Goal: Task Accomplishment & Management: Complete application form

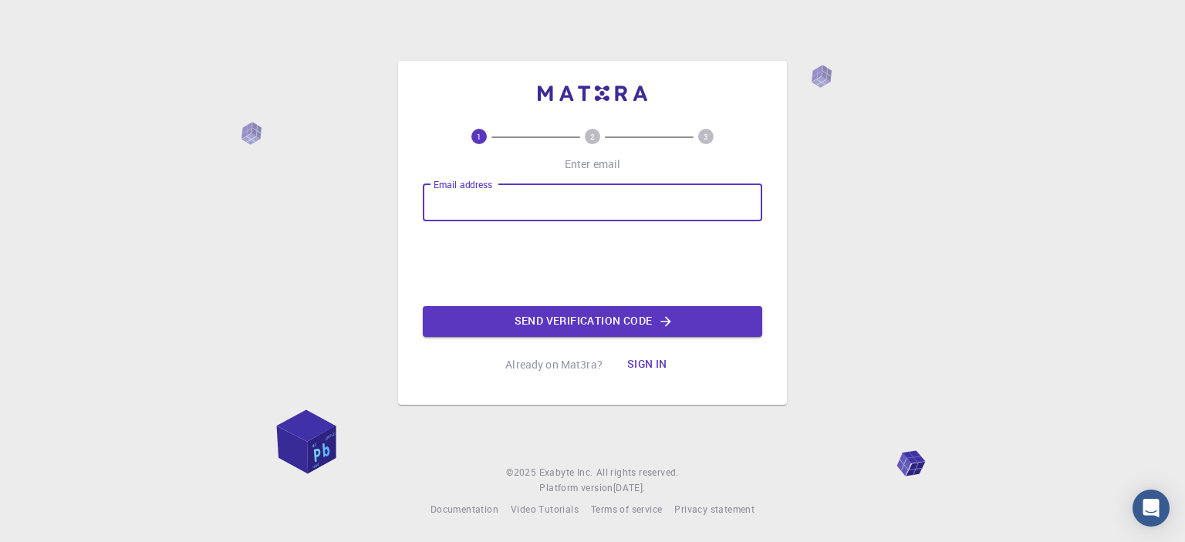
click at [460, 207] on input "Email address" at bounding box center [592, 202] width 339 height 37
type input "[EMAIL_ADDRESS][DOMAIN_NAME]"
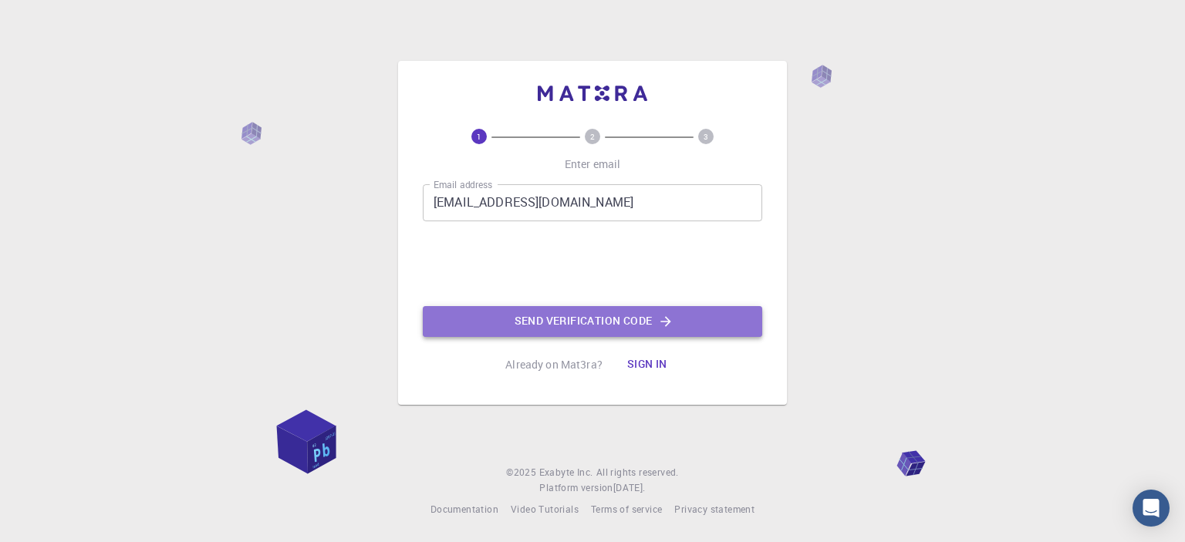
click at [507, 324] on button "Send verification code" at bounding box center [592, 321] width 339 height 31
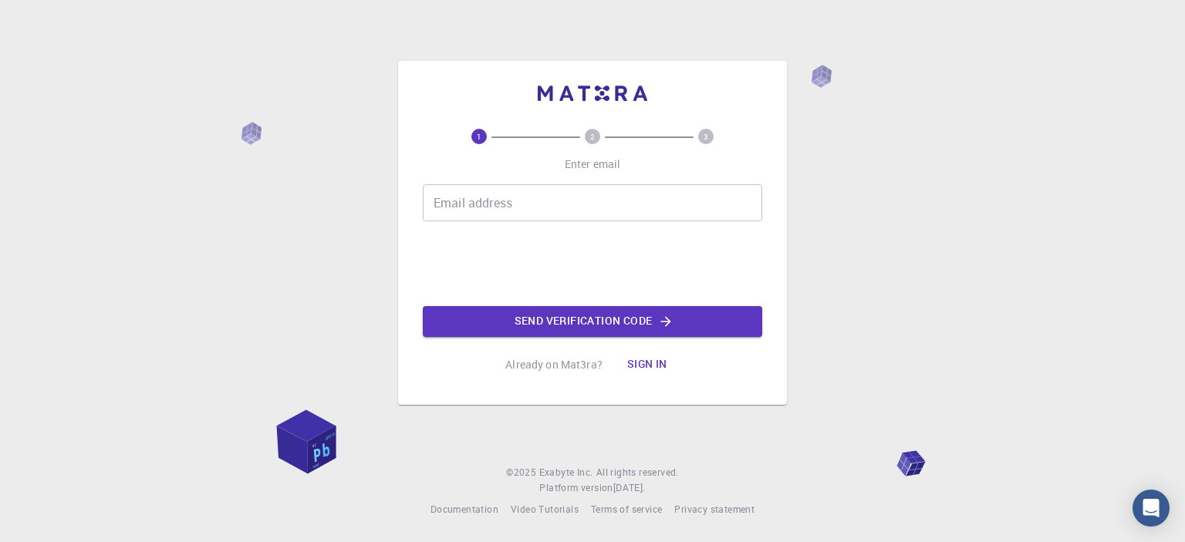
click at [506, 188] on input "Email address" at bounding box center [592, 202] width 339 height 37
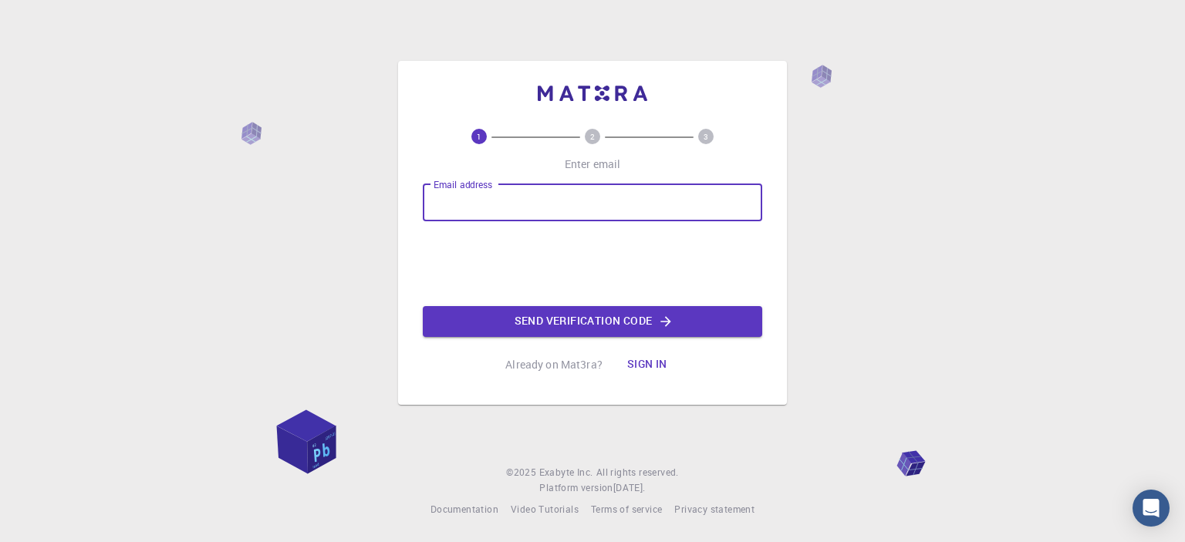
type input "[EMAIL_ADDRESS][DOMAIN_NAME]"
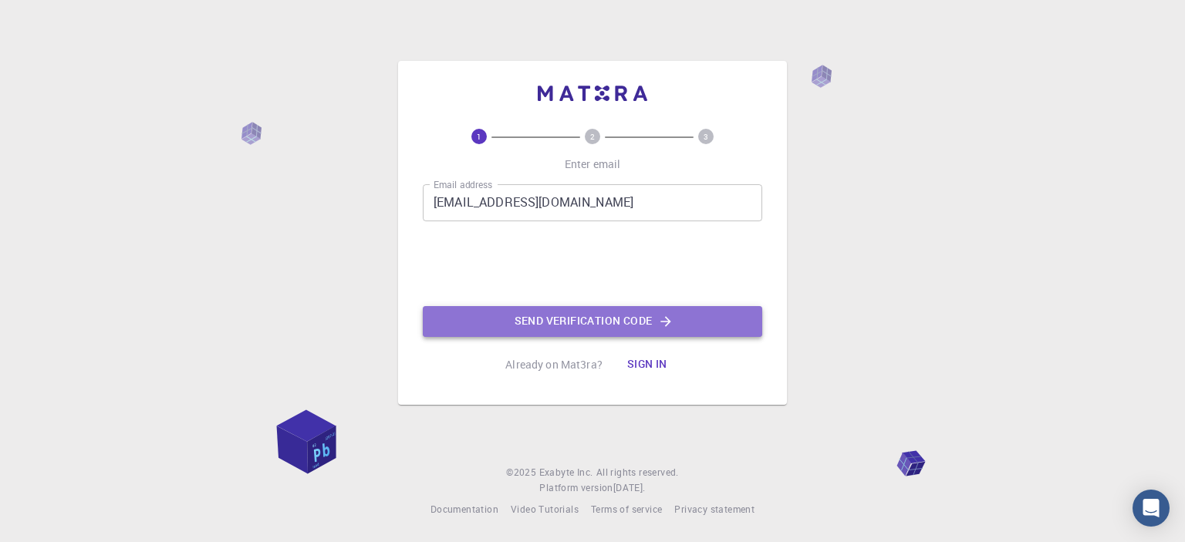
click at [639, 315] on button "Send verification code" at bounding box center [592, 321] width 339 height 31
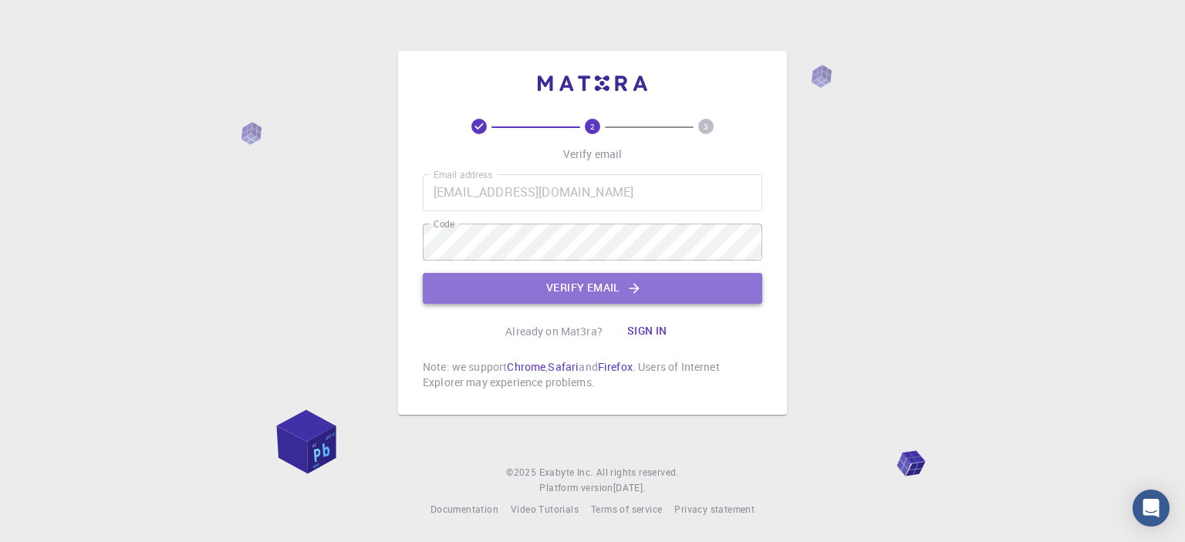
click at [592, 289] on button "Verify email" at bounding box center [592, 288] width 339 height 31
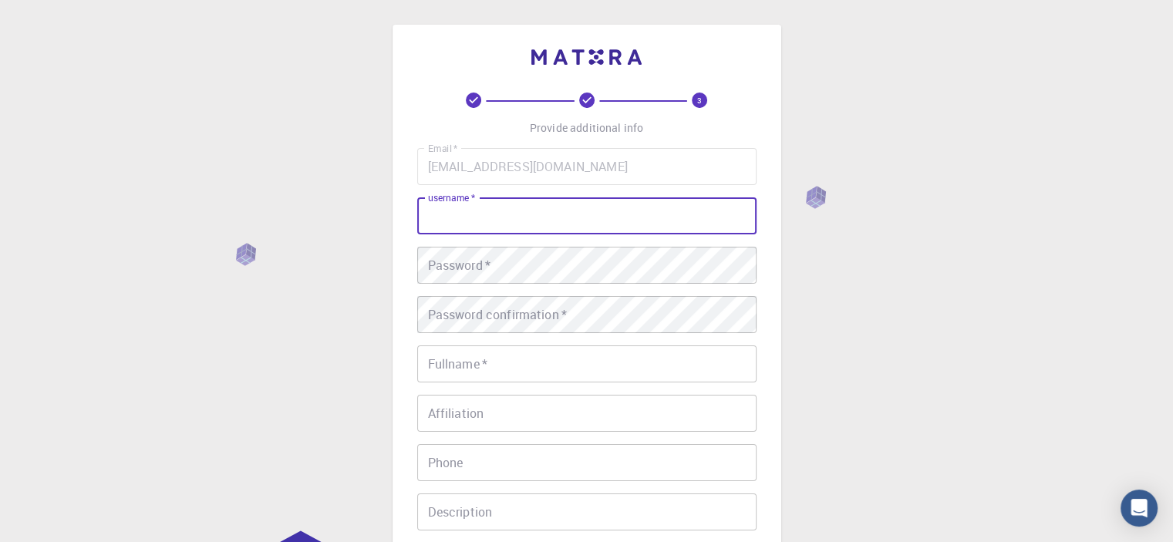
click at [492, 214] on input "username   *" at bounding box center [586, 215] width 339 height 37
type input "H"
type input "[PERSON_NAME]"
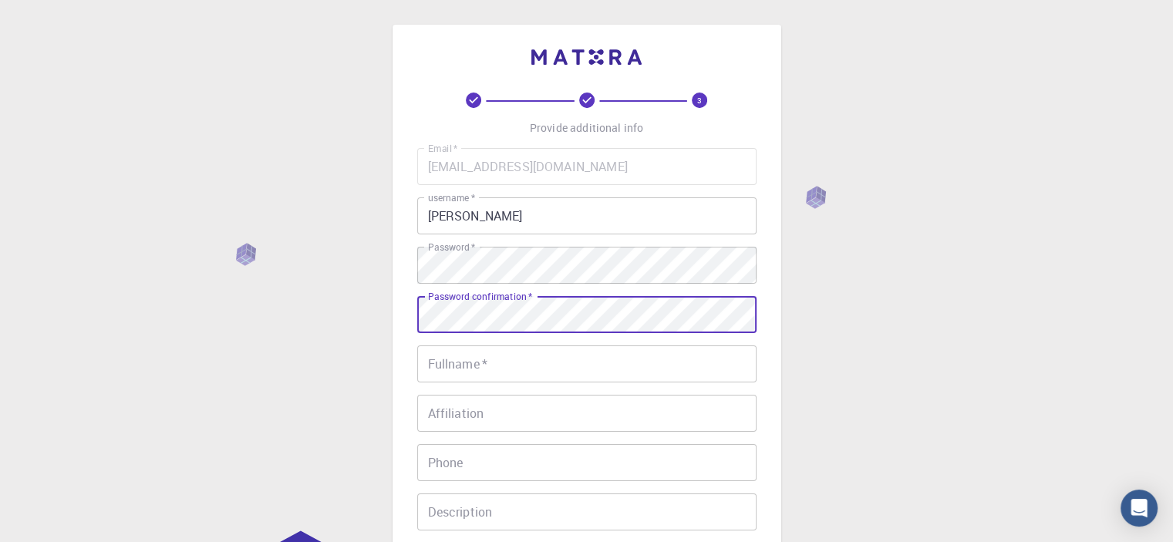
click at [489, 297] on div "Password confirmation   * Password confirmation   *" at bounding box center [586, 314] width 339 height 37
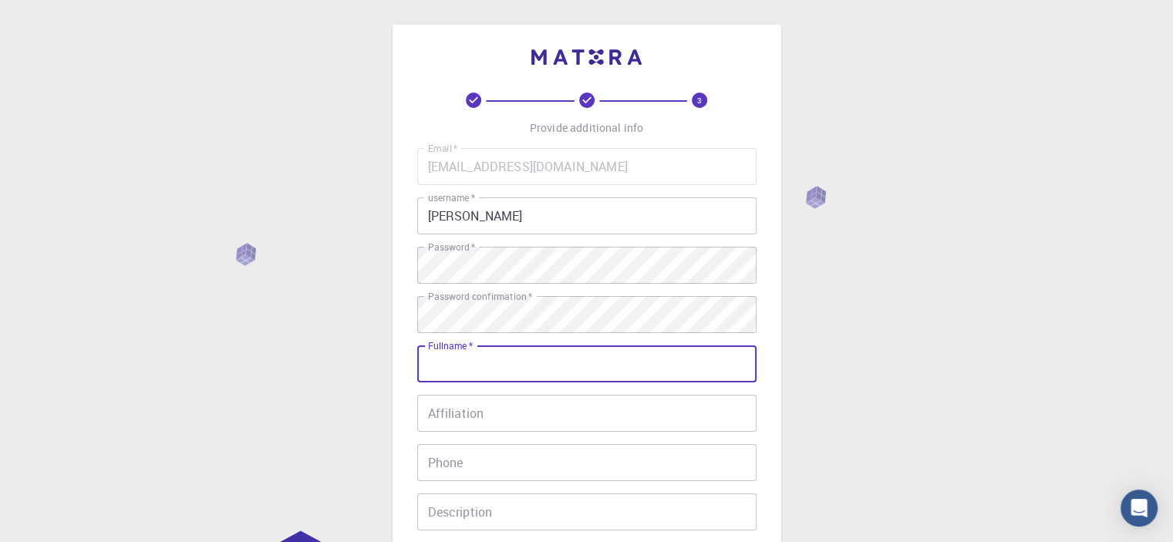
click at [466, 356] on input "Fullname   *" at bounding box center [586, 364] width 339 height 37
type input "[PERSON_NAME] [PERSON_NAME]"
type input "03223047472"
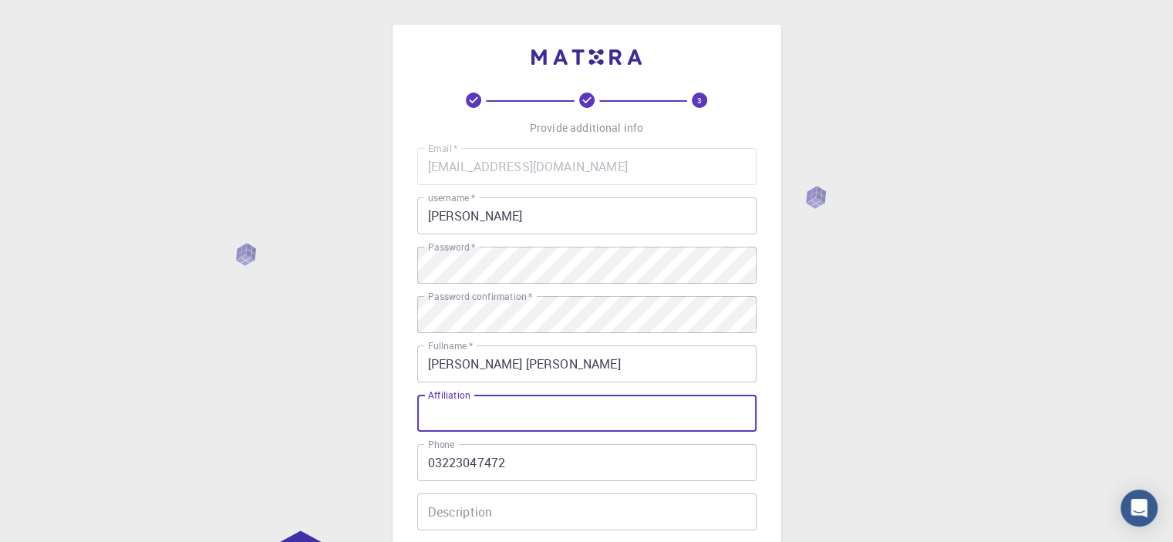
click at [484, 412] on input "Affiliation" at bounding box center [586, 413] width 339 height 37
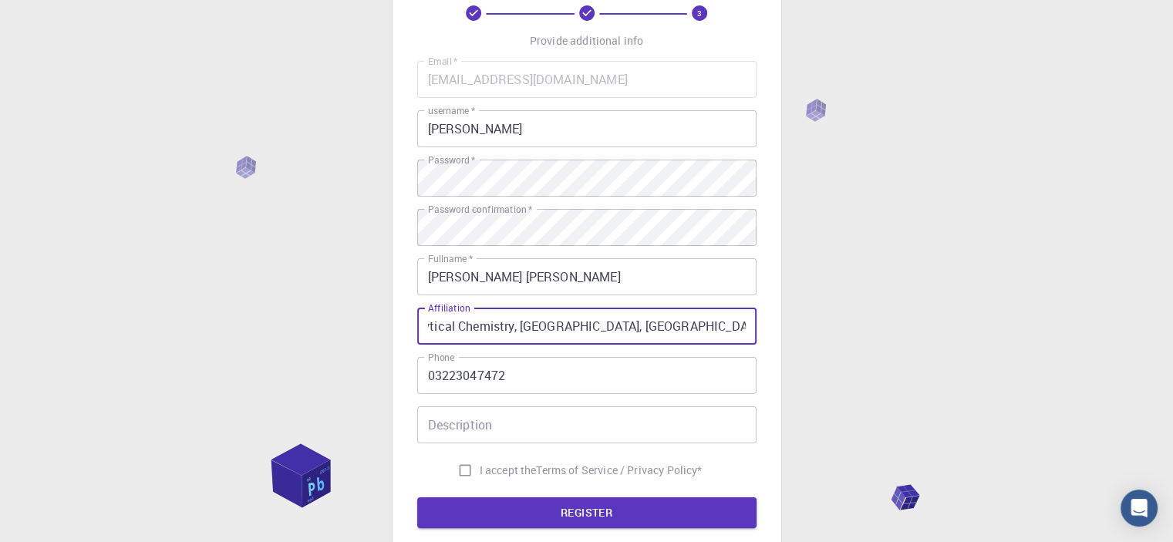
scroll to position [157, 0]
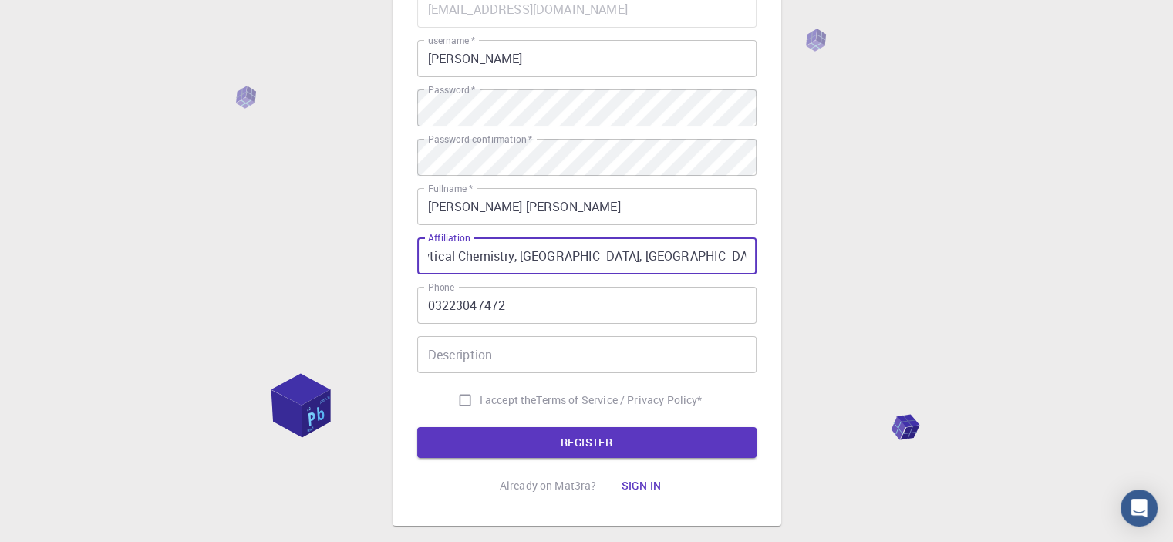
type input "National Centre of Excellence in Analytical Chemistry, [GEOGRAPHIC_DATA], [GEOG…"
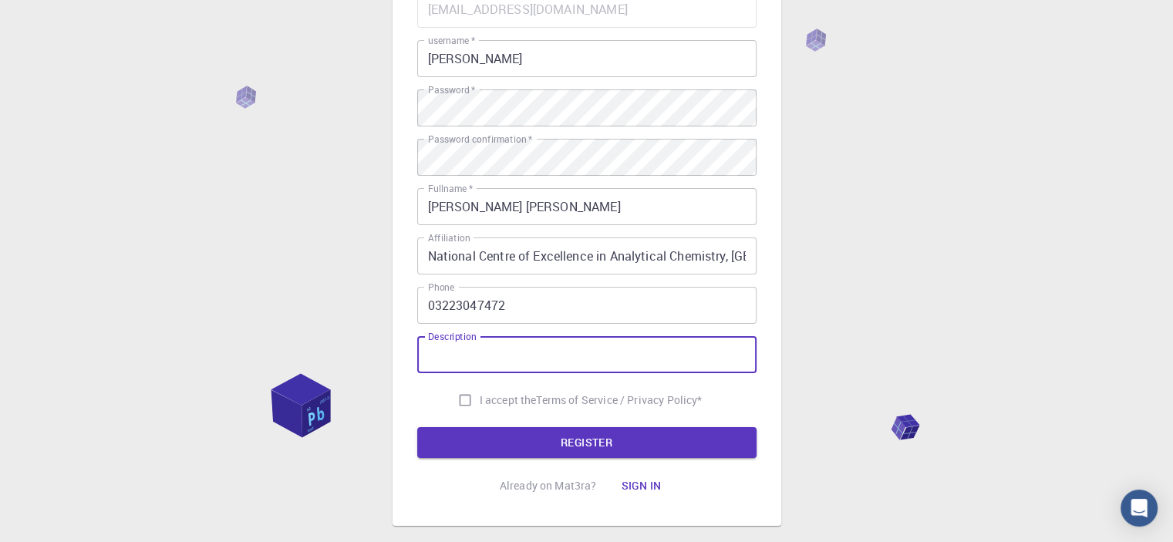
click at [484, 357] on input "Description" at bounding box center [586, 354] width 339 height 37
click at [622, 356] on input "I am a material scientist. I work on 2D materials and" at bounding box center [586, 354] width 339 height 37
click at [561, 359] on input "I am a material scientist. I work on nanomaterials and 2D materials" at bounding box center [586, 354] width 339 height 37
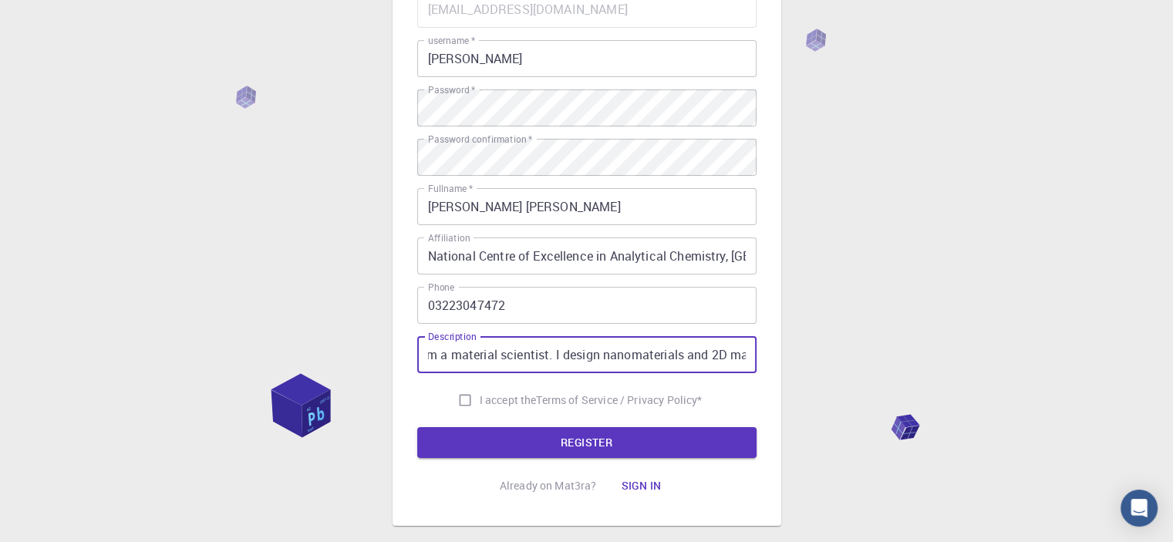
type input "I am a material scientist. I design nanomaterials and 2D materials"
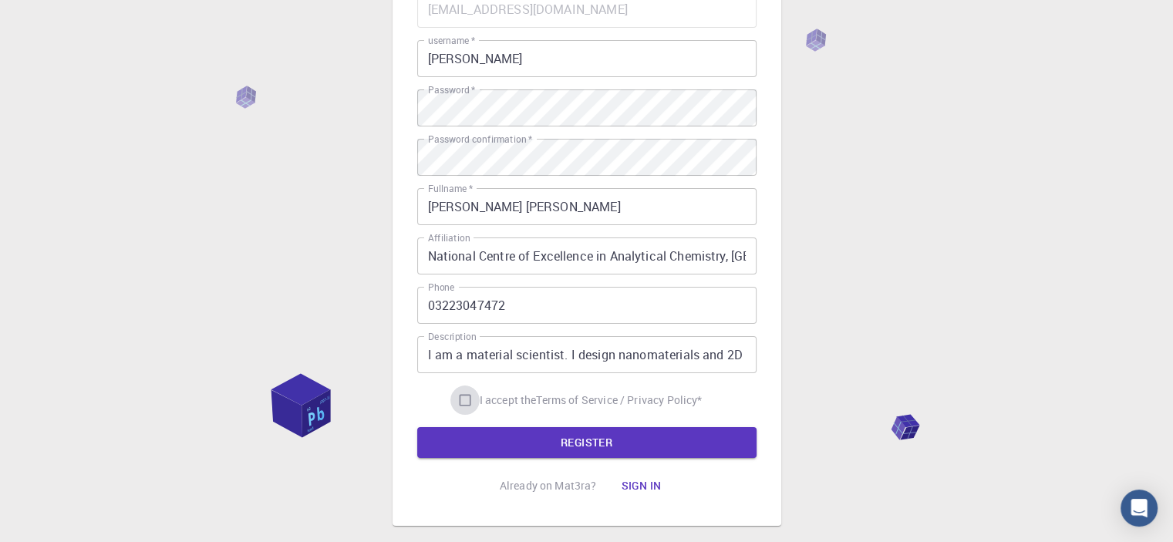
click at [466, 394] on input "I accept the Terms of Service / Privacy Policy *" at bounding box center [464, 400] width 29 height 29
checkbox input "true"
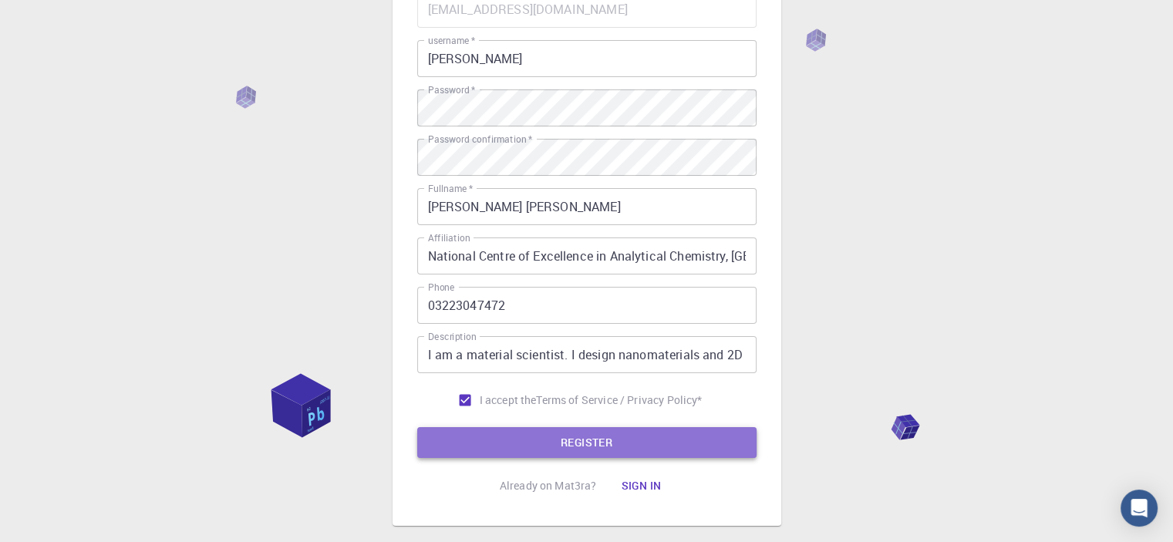
click at [589, 438] on button "REGISTER" at bounding box center [586, 442] width 339 height 31
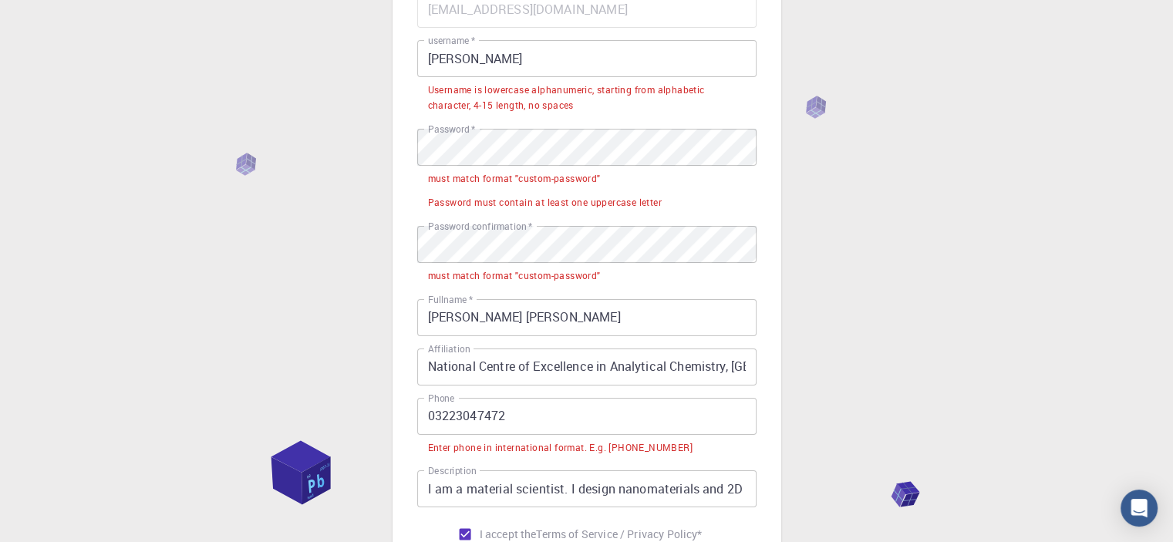
click at [589, 438] on li "Enter phone in international format. E.g. [PHONE_NUMBER]" at bounding box center [586, 447] width 339 height 24
click at [518, 60] on input "[PERSON_NAME]" at bounding box center [586, 58] width 339 height 37
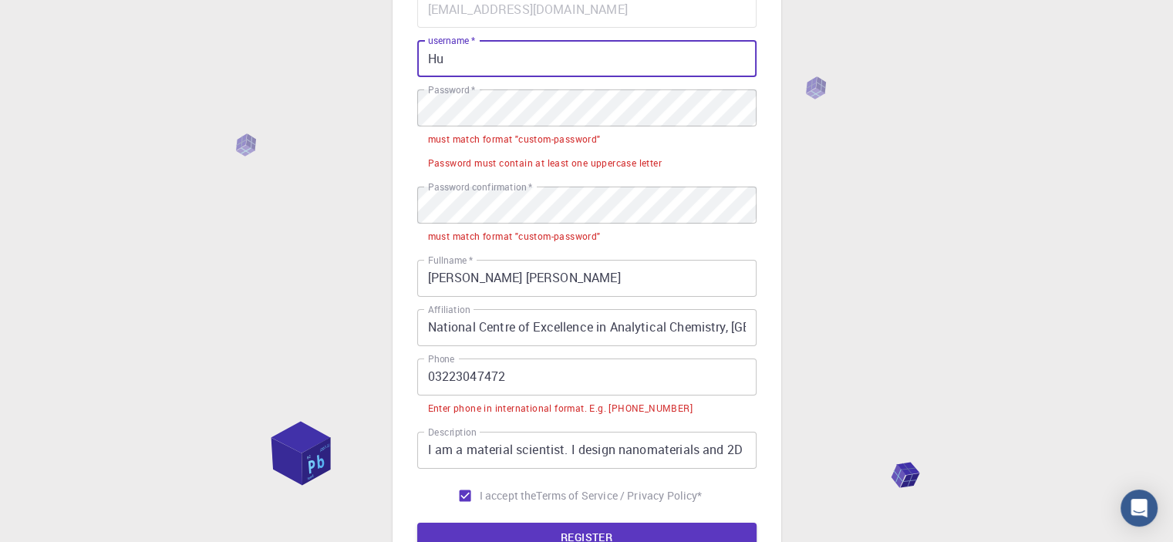
type input "H"
type input "humashaikh"
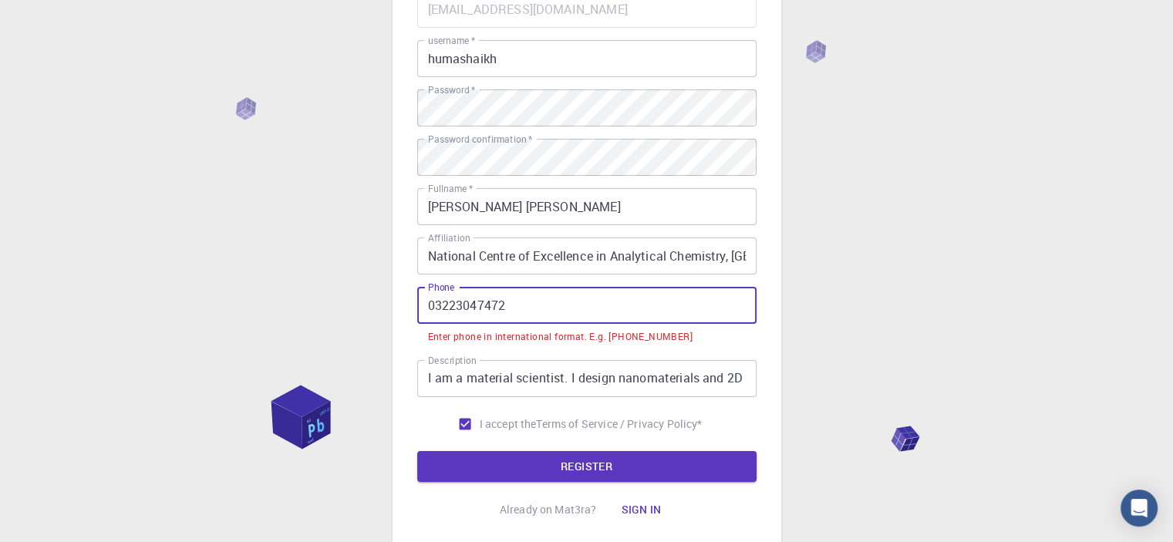
click at [427, 304] on input "03223047472" at bounding box center [586, 305] width 339 height 37
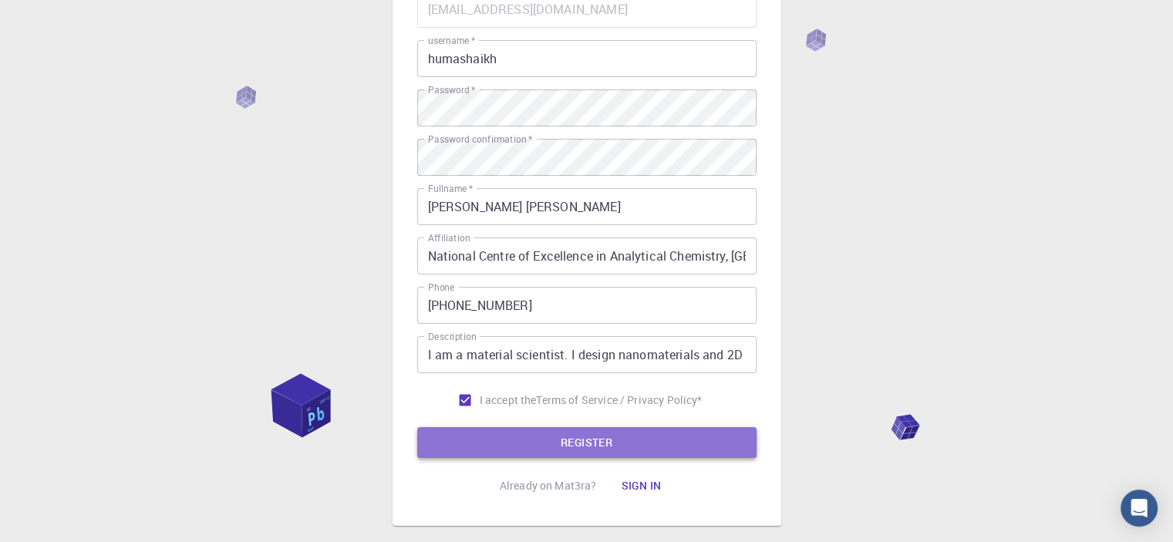
click at [544, 439] on button "REGISTER" at bounding box center [586, 442] width 339 height 31
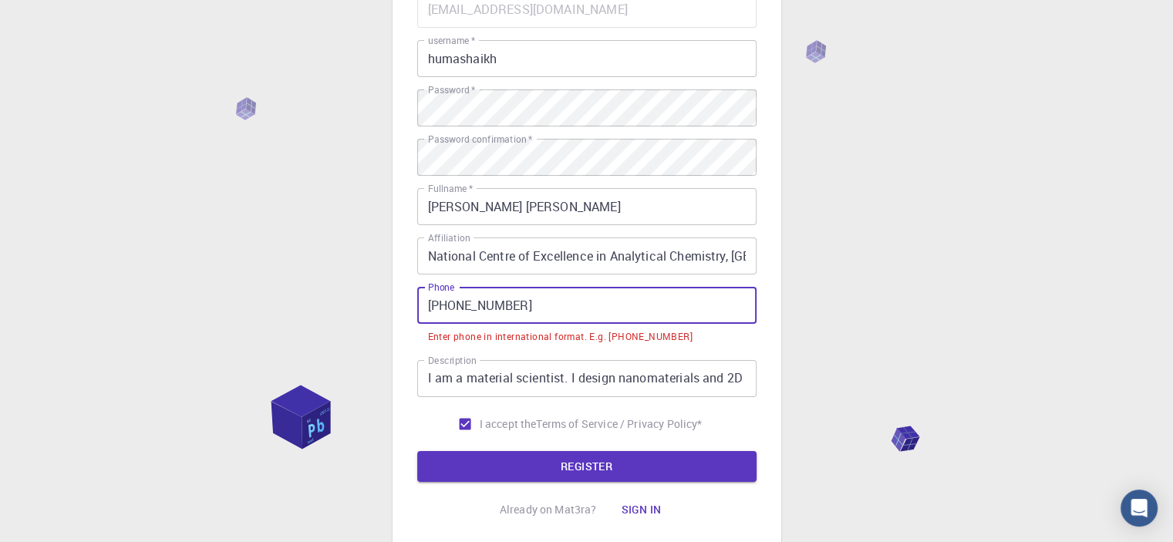
click at [454, 305] on input "[PHONE_NUMBER]" at bounding box center [586, 305] width 339 height 37
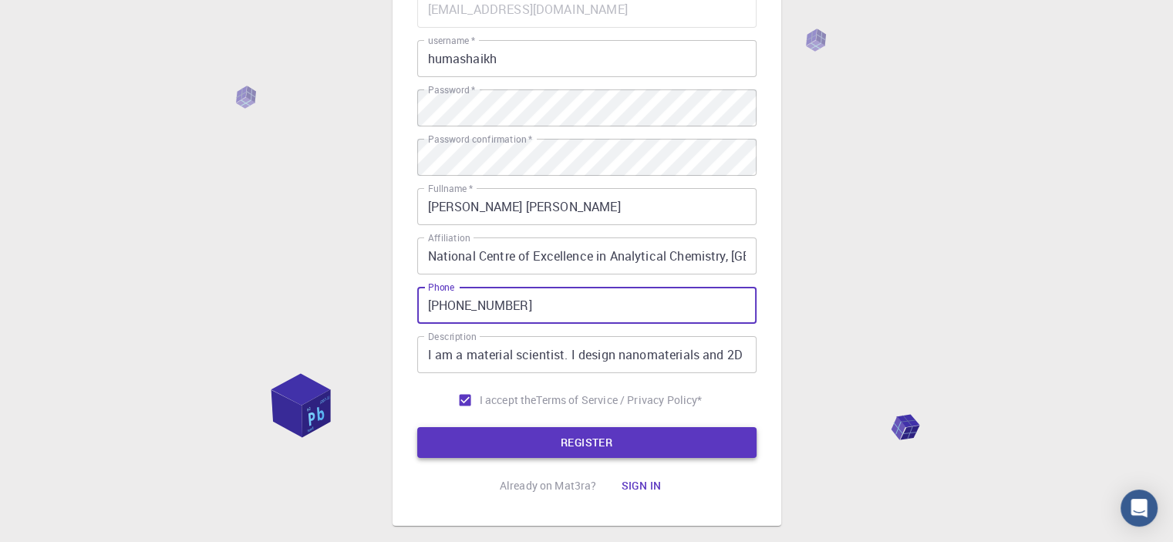
type input "[PHONE_NUMBER]"
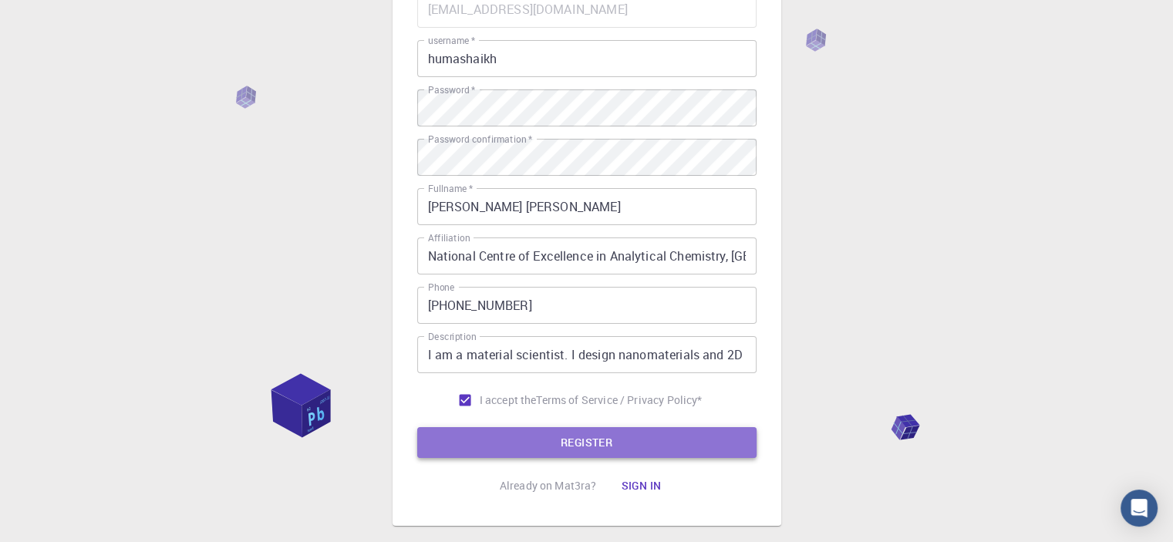
click at [562, 434] on button "REGISTER" at bounding box center [586, 442] width 339 height 31
